Goal: Task Accomplishment & Management: Use online tool/utility

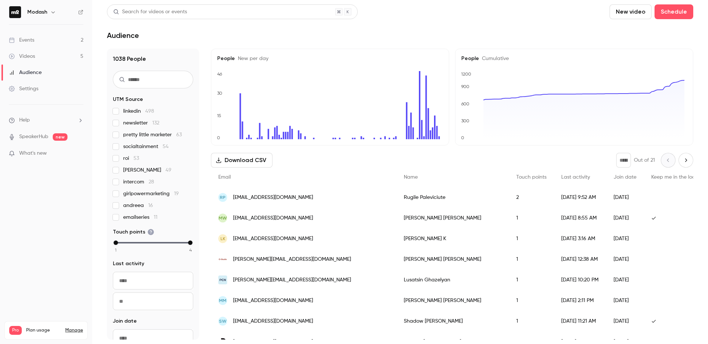
scroll to position [248, 0]
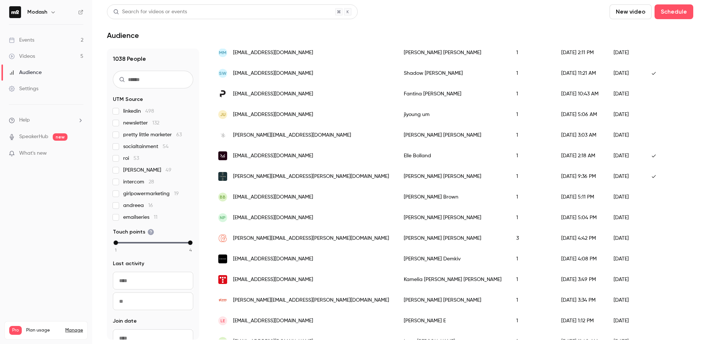
click at [42, 38] on link "Events 2" at bounding box center [46, 40] width 92 height 16
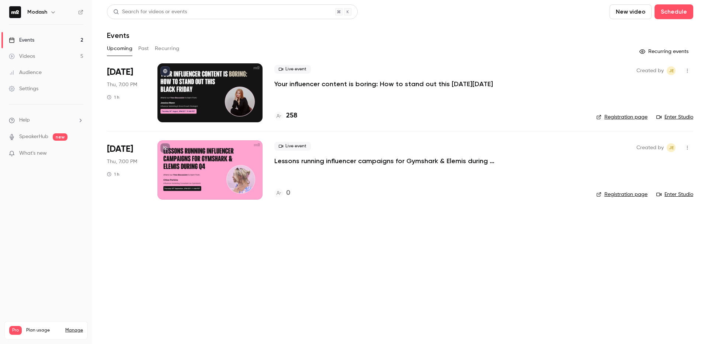
click at [689, 69] on icon "button" at bounding box center [687, 70] width 6 height 5
click at [663, 105] on div "Invite to Studio" at bounding box center [659, 108] width 56 height 7
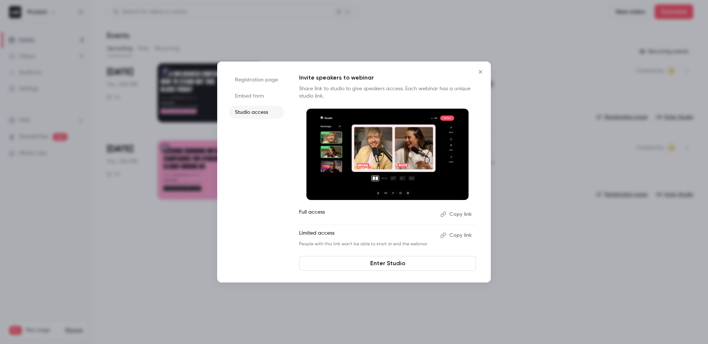
click at [471, 236] on button "Copy link" at bounding box center [456, 236] width 39 height 12
click at [454, 216] on button "Copy link" at bounding box center [456, 215] width 39 height 12
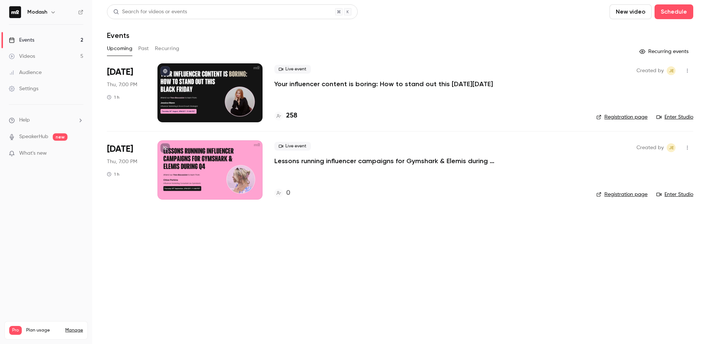
click at [403, 81] on p "Your influencer content is boring: How to stand out this [DATE][DATE]" at bounding box center [383, 84] width 219 height 9
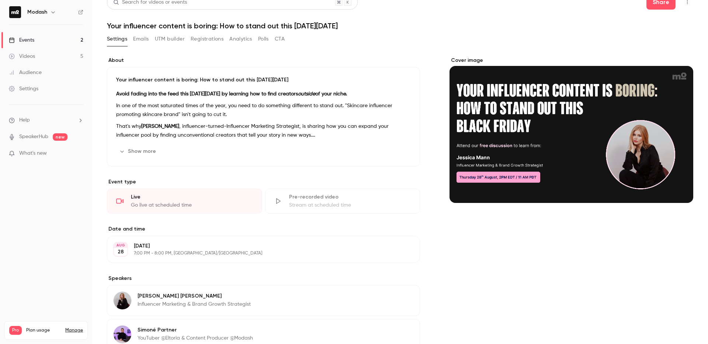
scroll to position [15, 0]
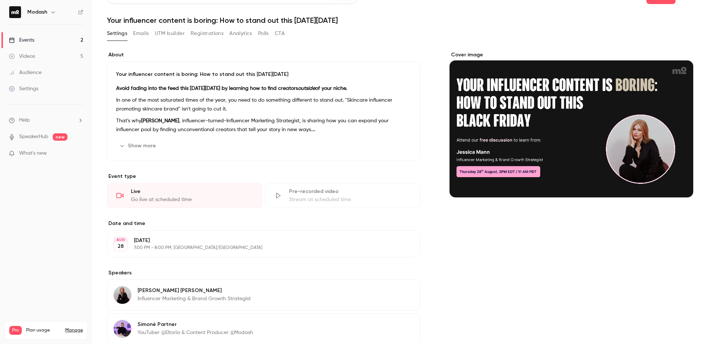
click at [59, 35] on link "Events 2" at bounding box center [46, 40] width 92 height 16
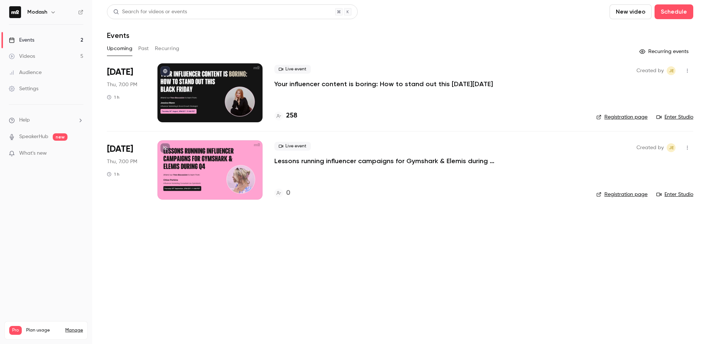
click at [669, 118] on link "Enter Studio" at bounding box center [674, 117] width 37 height 7
click at [45, 37] on link "Events 2" at bounding box center [46, 40] width 92 height 16
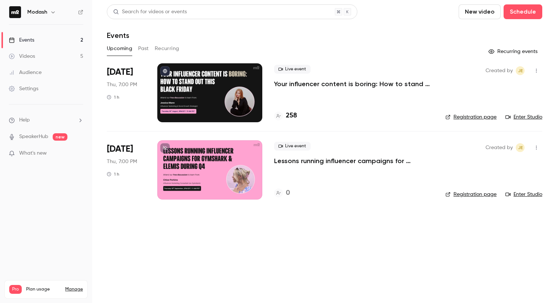
click at [525, 116] on link "Enter Studio" at bounding box center [524, 117] width 37 height 7
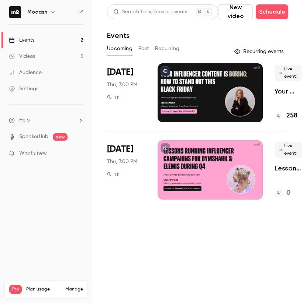
drag, startPoint x: 25, startPoint y: 215, endPoint x: 29, endPoint y: 179, distance: 35.6
click at [24, 213] on nav "Modash Events 2 Videos 5 Audience Settings Help SpeakerHub new What's new Pro P…" at bounding box center [46, 151] width 92 height 303
click at [38, 155] on span "What's new" at bounding box center [33, 154] width 28 height 8
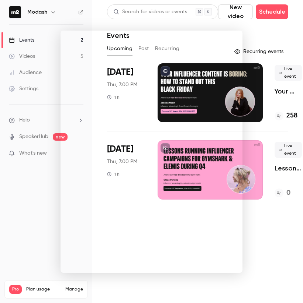
click at [48, 193] on div at bounding box center [151, 151] width 303 height 303
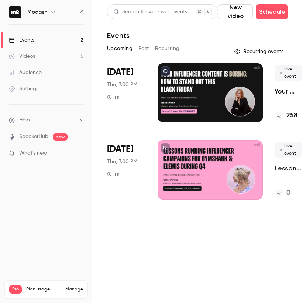
drag, startPoint x: 48, startPoint y: 198, endPoint x: 60, endPoint y: 150, distance: 48.7
click at [48, 195] on nav "Modash Events 2 Videos 5 Audience Settings Help SpeakerHub new What's new Pro P…" at bounding box center [46, 151] width 92 height 303
click at [41, 88] on link "Settings" at bounding box center [46, 89] width 92 height 16
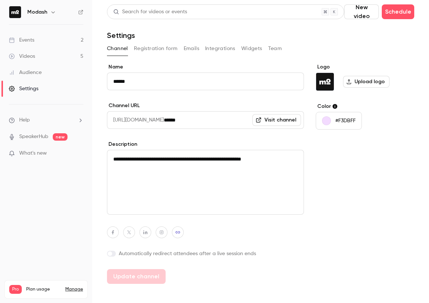
click at [340, 154] on div "Logo Upload logo Color #F3DBFF" at bounding box center [365, 173] width 98 height 221
click at [30, 38] on div "Events" at bounding box center [21, 39] width 25 height 7
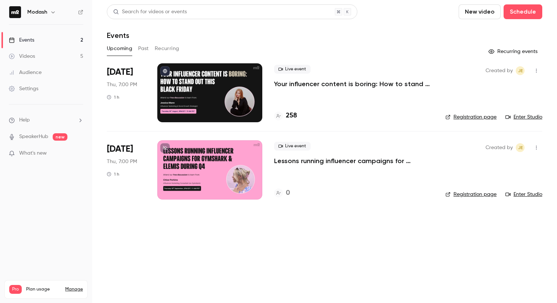
click at [527, 117] on link "Enter Studio" at bounding box center [524, 117] width 37 height 7
